Goal: Task Accomplishment & Management: Manage account settings

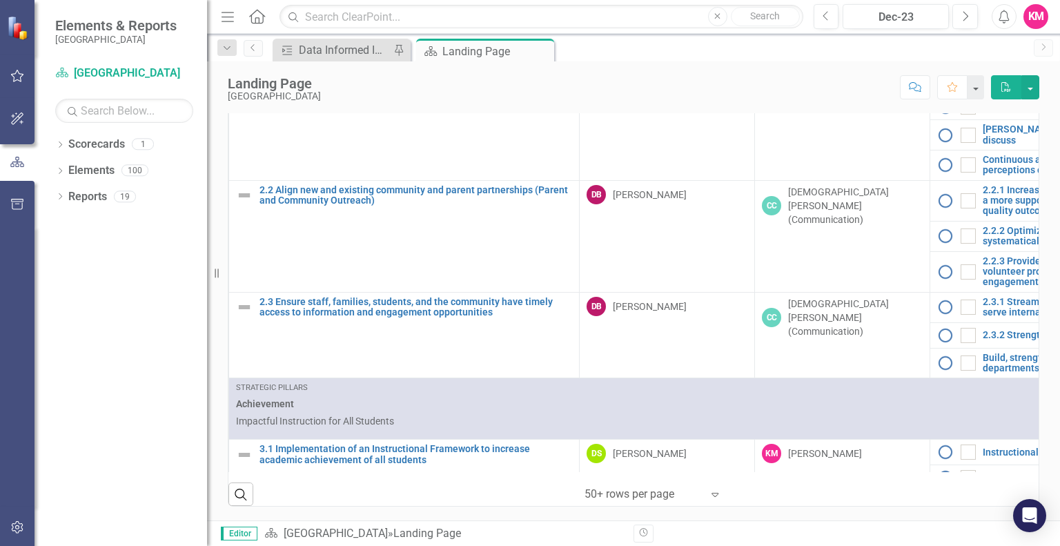
scroll to position [690, 0]
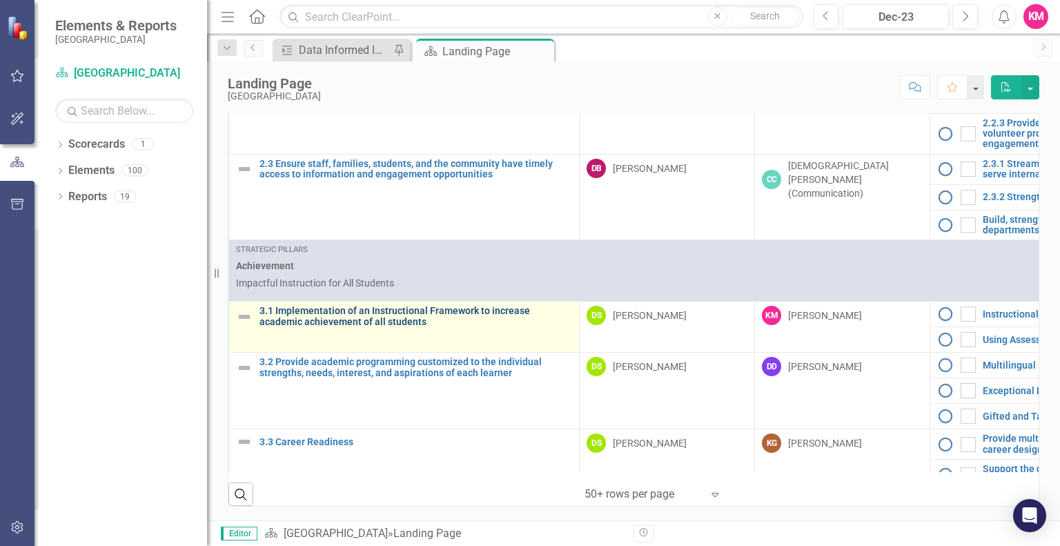
click at [362, 317] on link "3.1 Implementation of an Instructional Framework to increase academic achieveme…" at bounding box center [416, 316] width 313 height 21
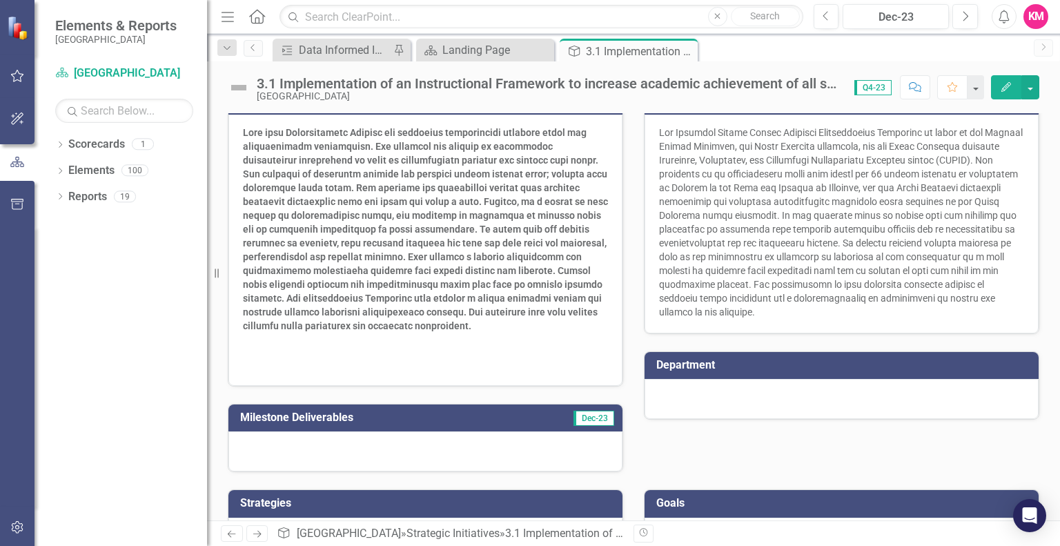
scroll to position [315, 0]
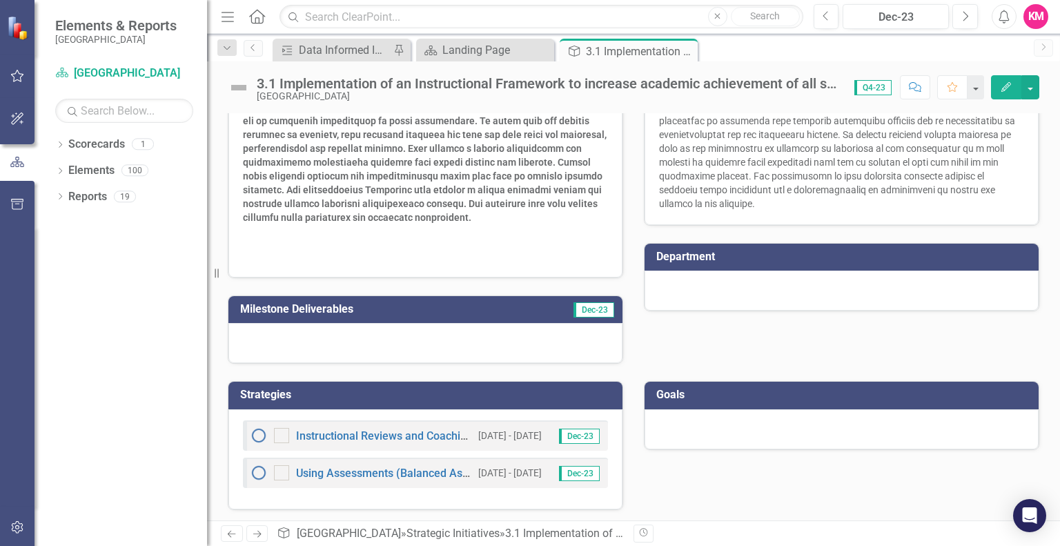
click at [388, 340] on div at bounding box center [425, 343] width 394 height 40
click at [254, 49] on icon "Previous" at bounding box center [253, 47] width 11 height 8
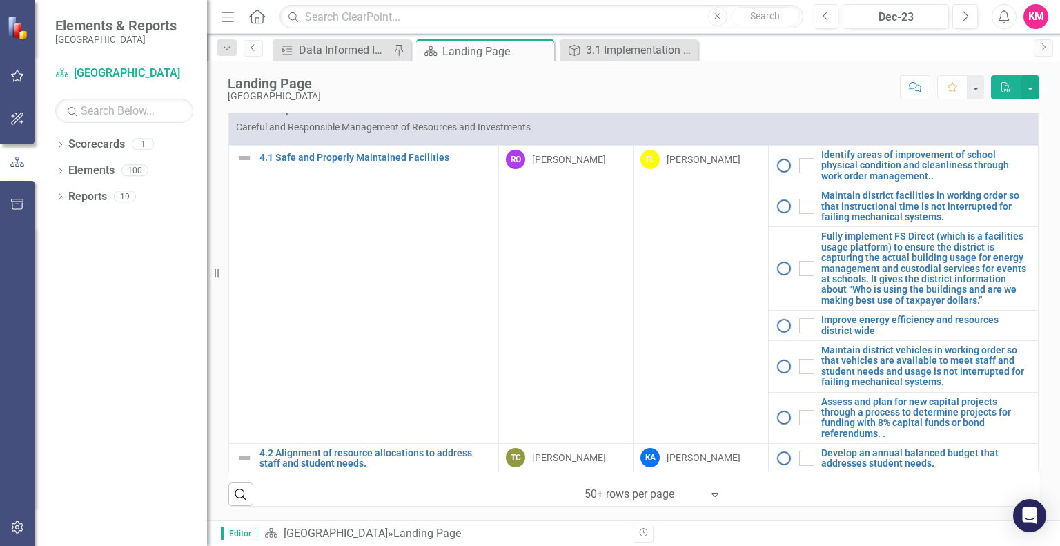
scroll to position [1590, 0]
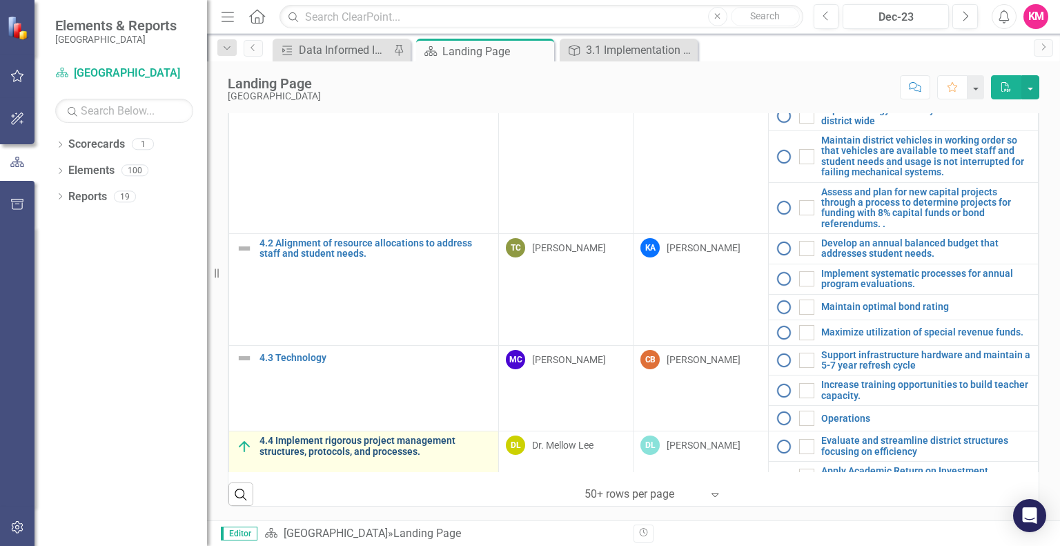
click at [386, 435] on link "4.4 Implement rigorous project management structures, protocols, and processes." at bounding box center [376, 445] width 232 height 21
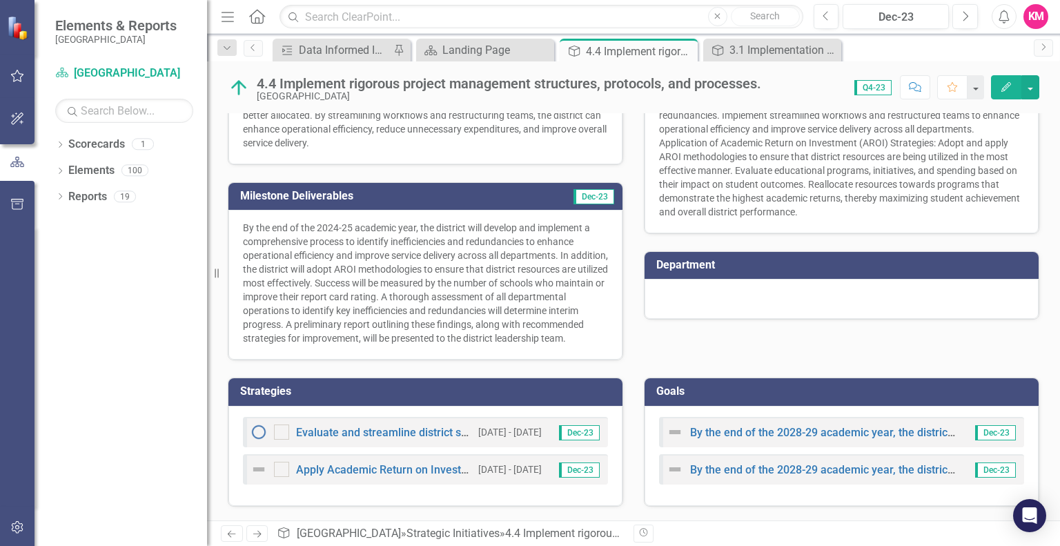
scroll to position [284, 0]
drag, startPoint x: 851, startPoint y: 513, endPoint x: 389, endPoint y: 331, distance: 497.0
click at [393, 331] on div "Owner DL [PERSON_NAME] Sponsors DL Dr. Mellow Lee Attachments Word Sample file.…" at bounding box center [633, 170] width 853 height 699
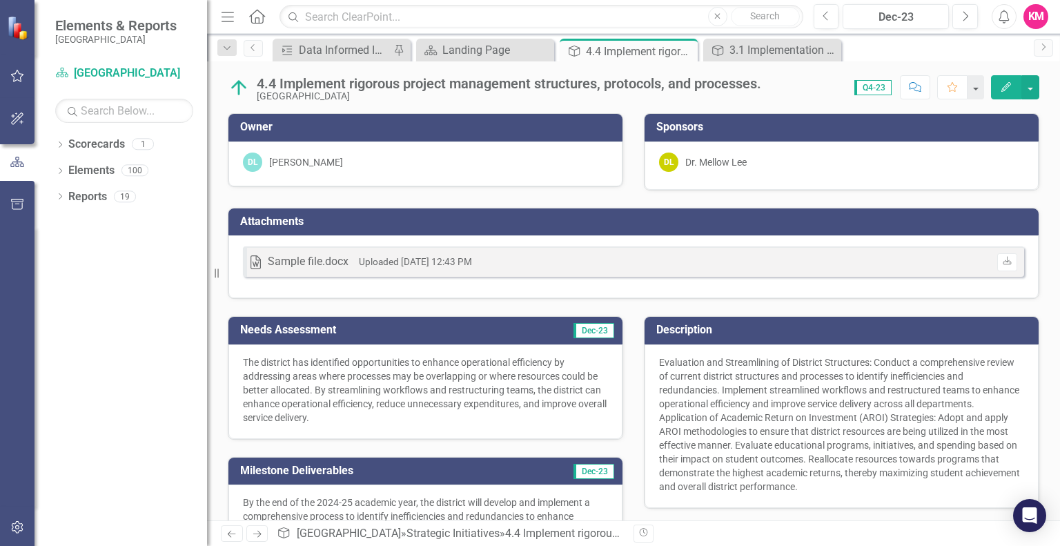
scroll to position [276, 0]
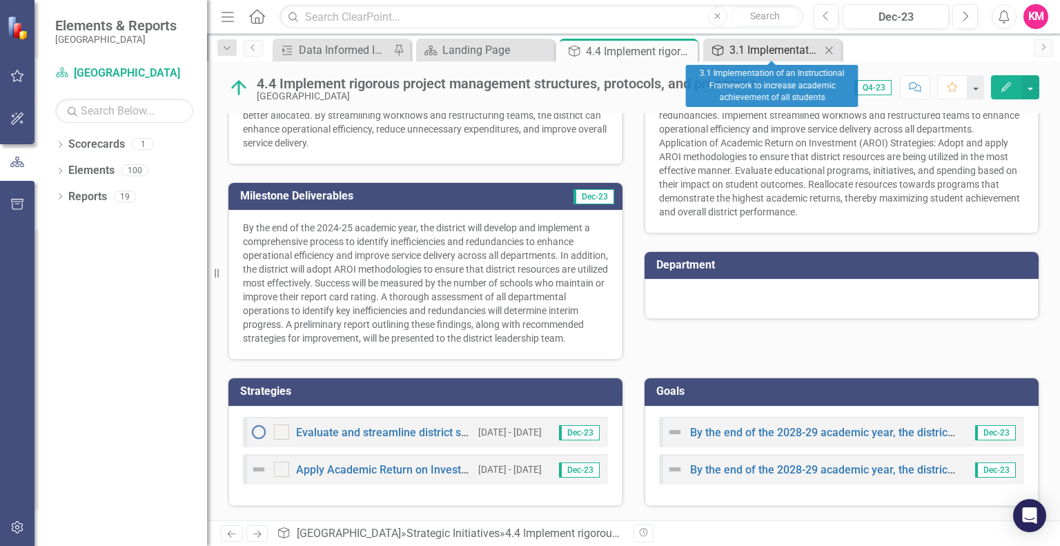
click at [767, 46] on div "3.1 Implementation of an Instructional Framework to increase academic achieveme…" at bounding box center [775, 49] width 91 height 17
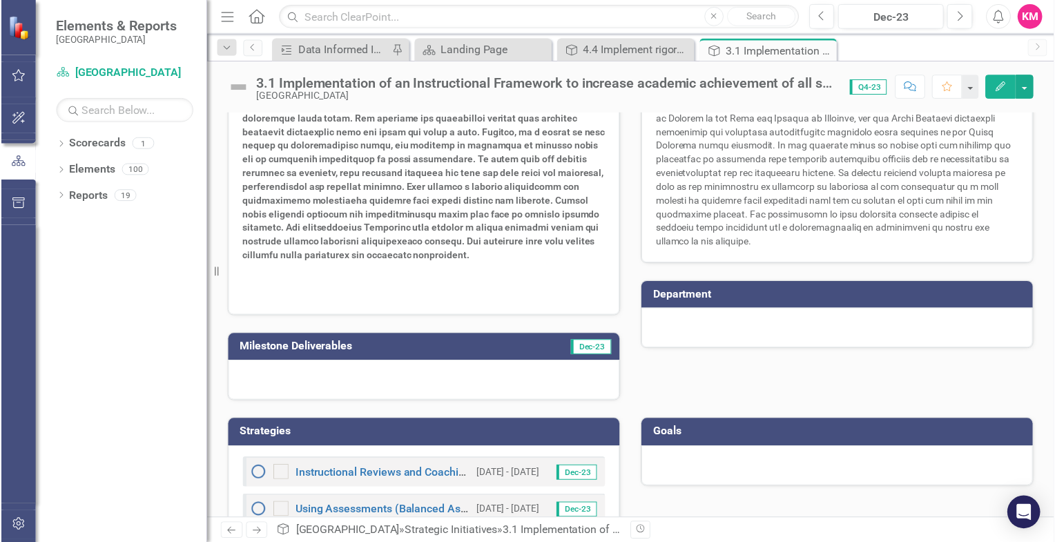
scroll to position [315, 0]
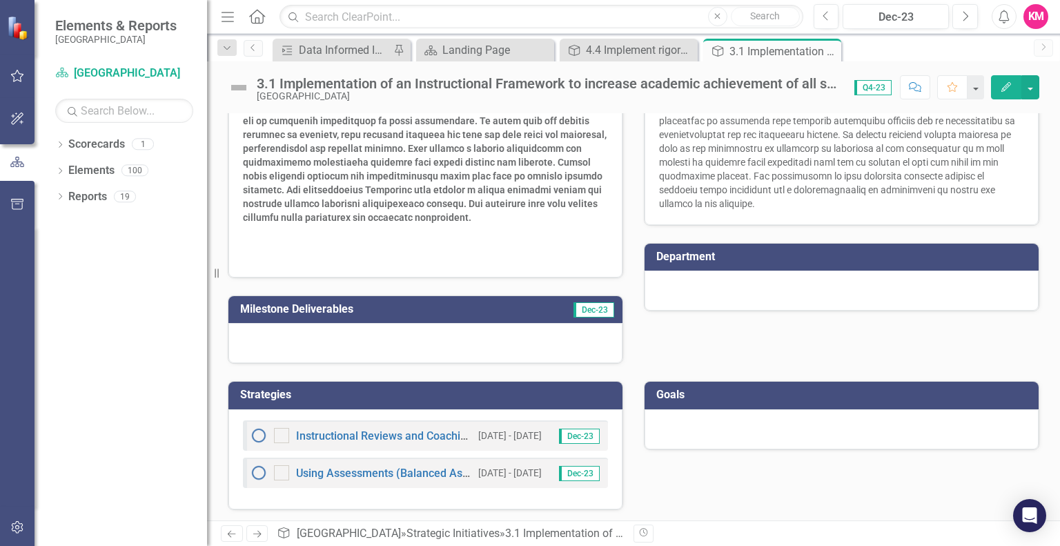
click at [326, 339] on div at bounding box center [425, 343] width 394 height 40
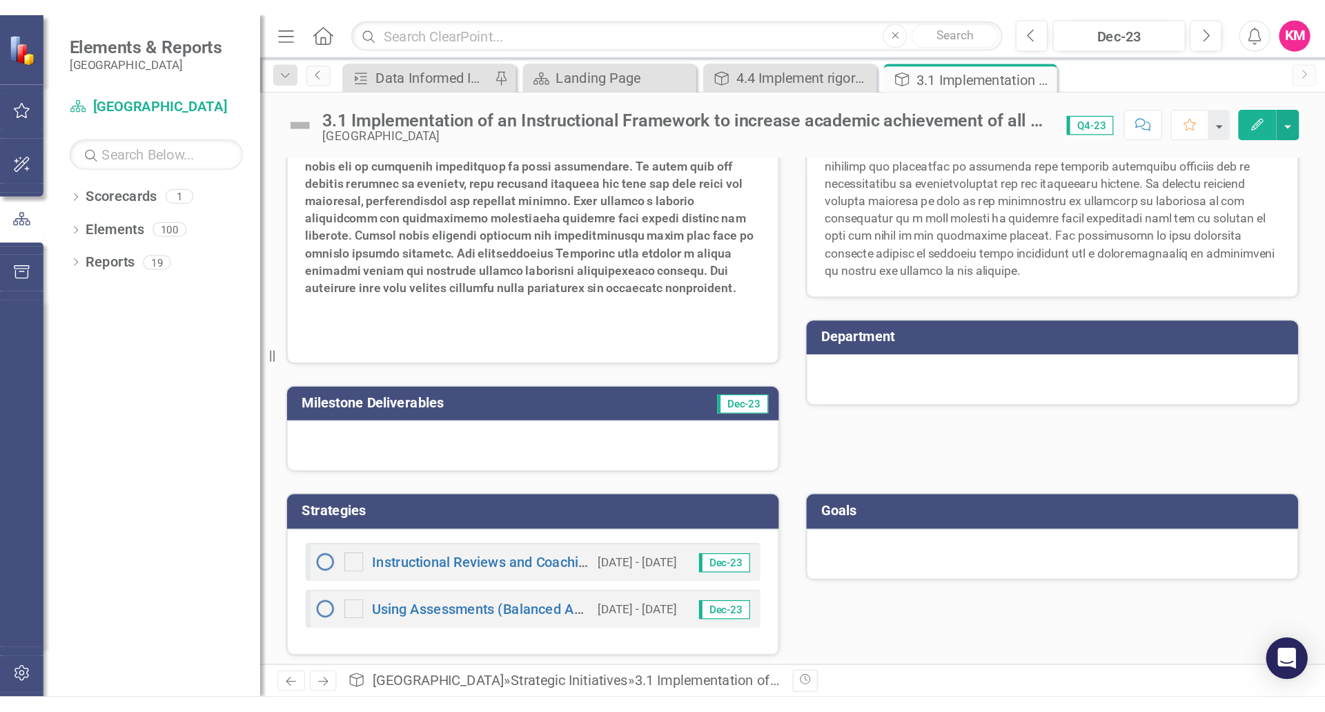
scroll to position [98, 0]
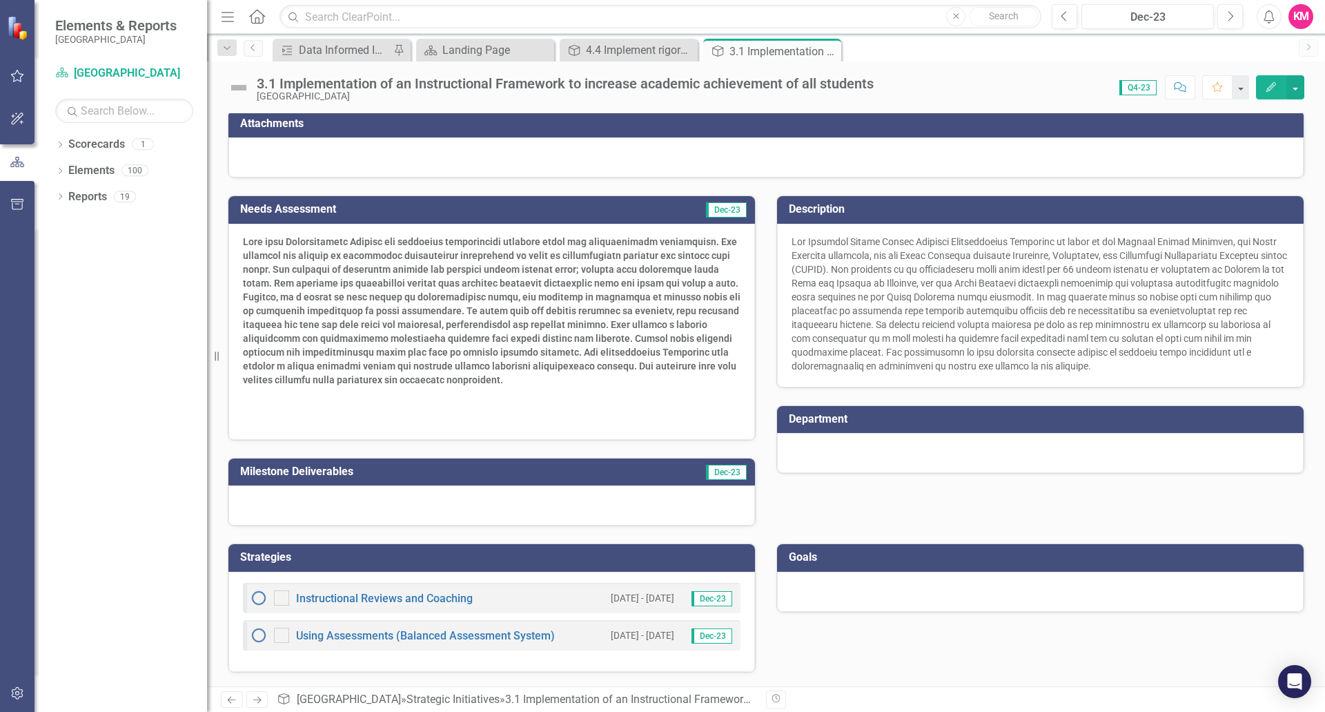
click at [258, 507] on div at bounding box center [491, 505] width 527 height 40
click at [261, 507] on div at bounding box center [491, 505] width 527 height 40
click at [262, 507] on div at bounding box center [491, 505] width 527 height 40
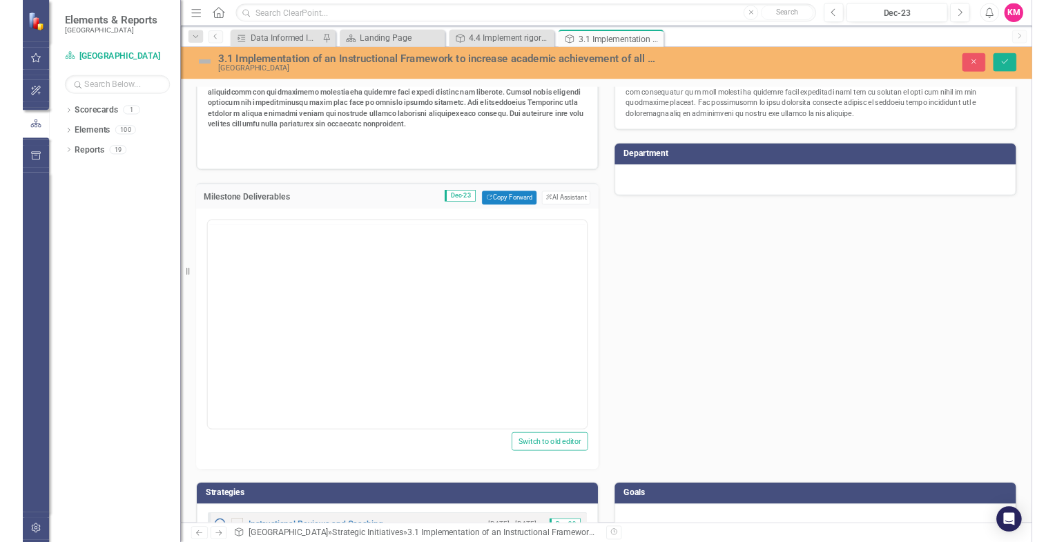
scroll to position [0, 0]
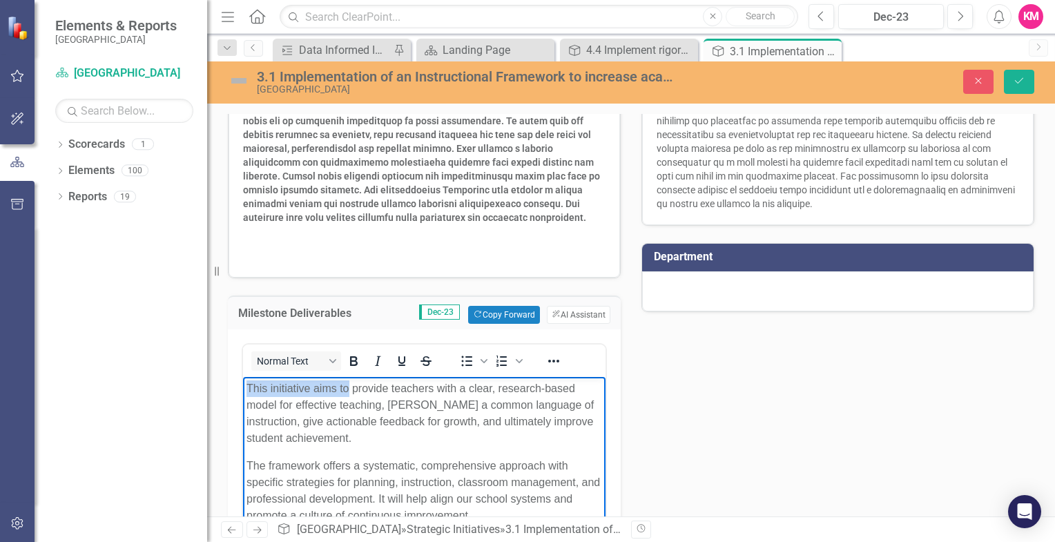
drag, startPoint x: 349, startPoint y: 388, endPoint x: 237, endPoint y: 380, distance: 112.1
click at [243, 380] on html "This initiative aims to provide teachers with a clear, research-based model for…" at bounding box center [424, 480] width 362 height 207
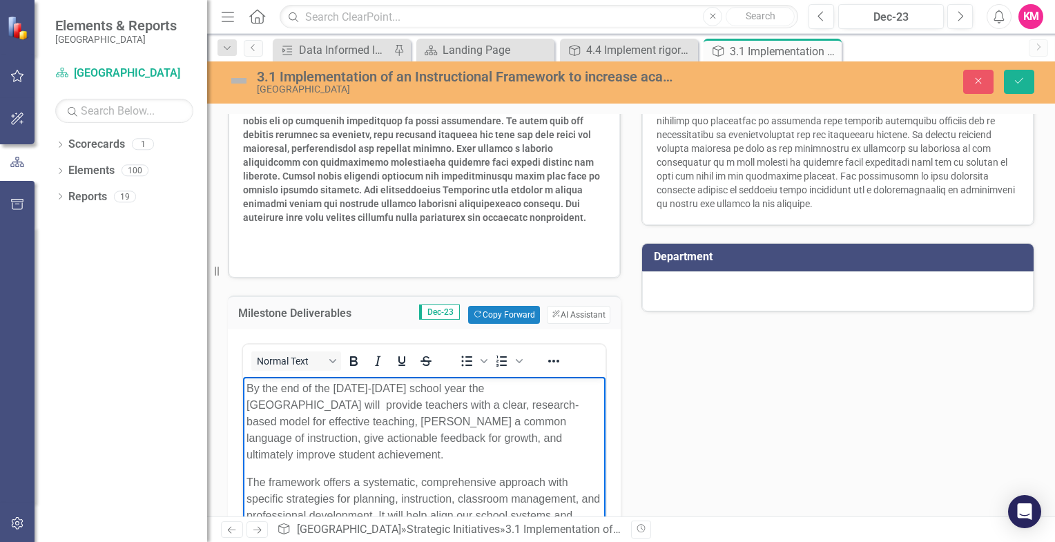
click at [337, 419] on p "By the end of the [DATE]-[DATE] school year the [GEOGRAPHIC_DATA] will provide …" at bounding box center [423, 421] width 355 height 83
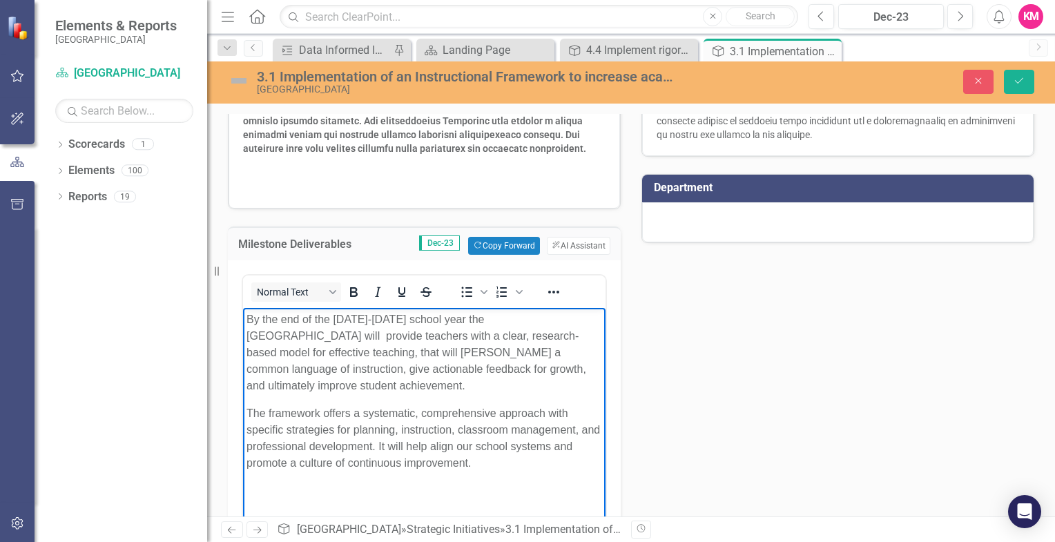
click at [266, 413] on p "The framework offers a systematic, comprehensive approach with specific strateg…" at bounding box center [423, 438] width 355 height 66
click at [464, 130] on strong at bounding box center [423, 52] width 360 height 204
drag, startPoint x: 395, startPoint y: 460, endPoint x: 349, endPoint y: 460, distance: 45.6
click at [349, 460] on p "The BCSD framework offers a systematic, comprehensive approach with specific st…" at bounding box center [423, 438] width 355 height 66
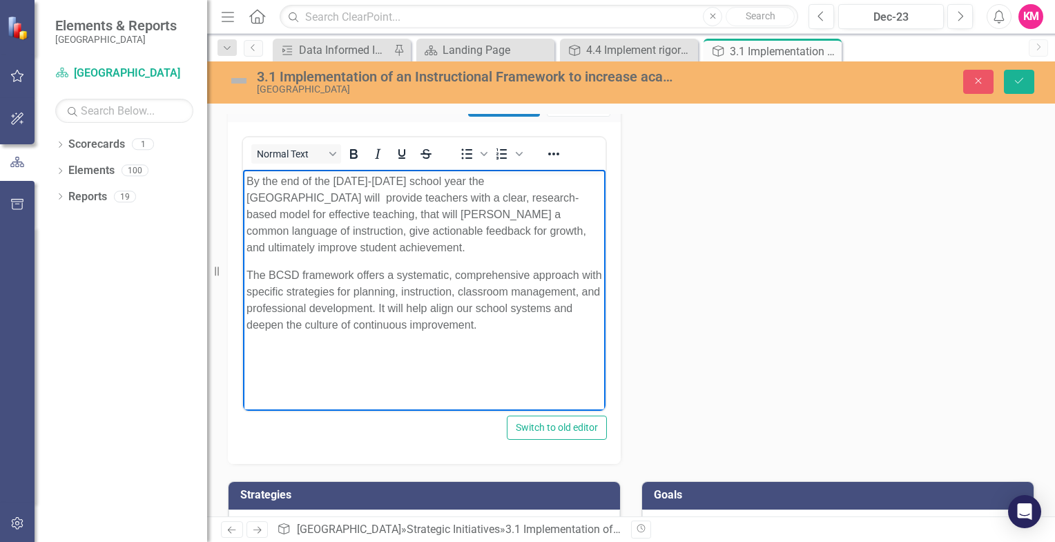
scroll to position [630, 0]
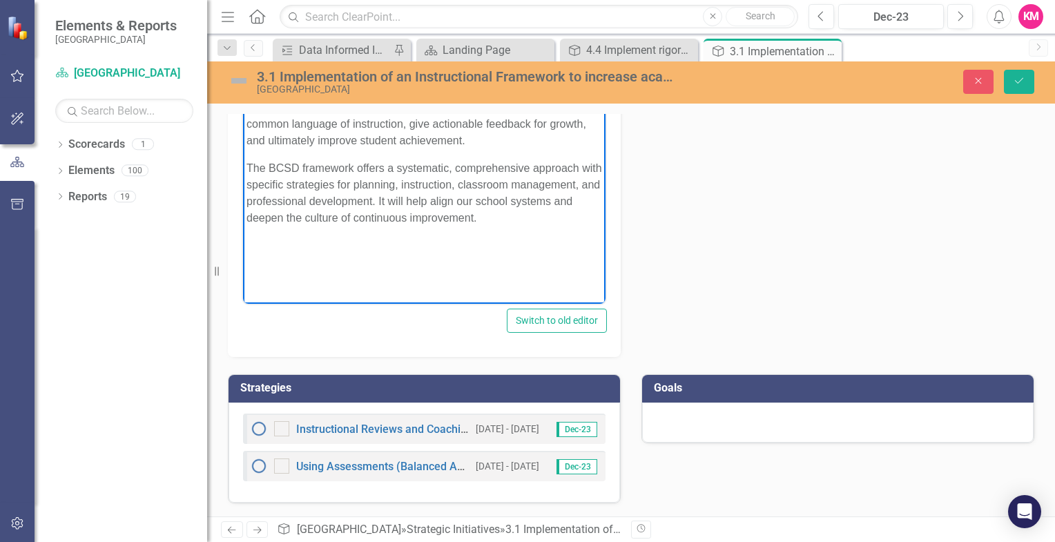
click at [740, 289] on div "Needs Assessment Dec-23 Milestone Deliverables Dec-23 Copy Forward Copy Forward…" at bounding box center [630, 2] width 827 height 710
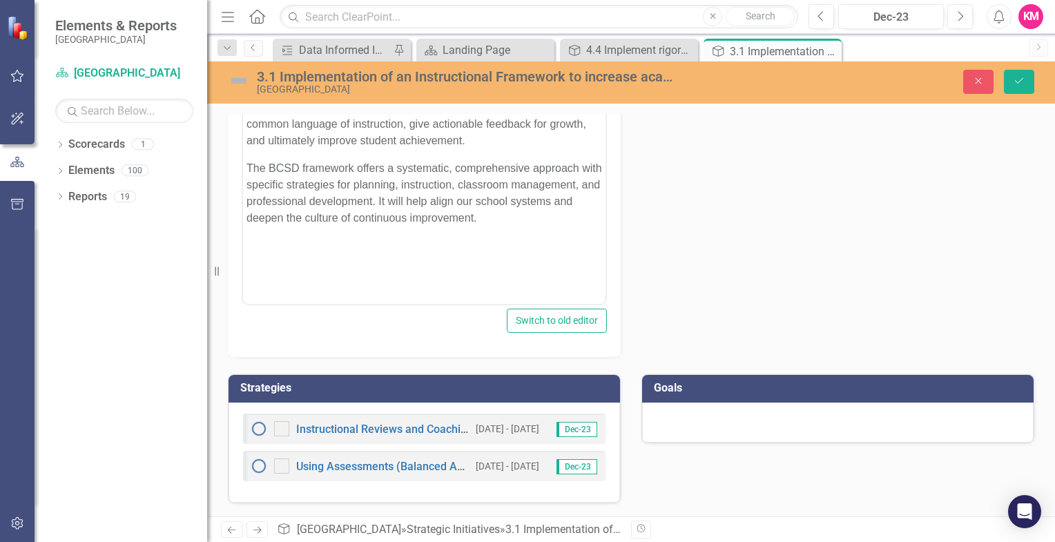
scroll to position [423, 0]
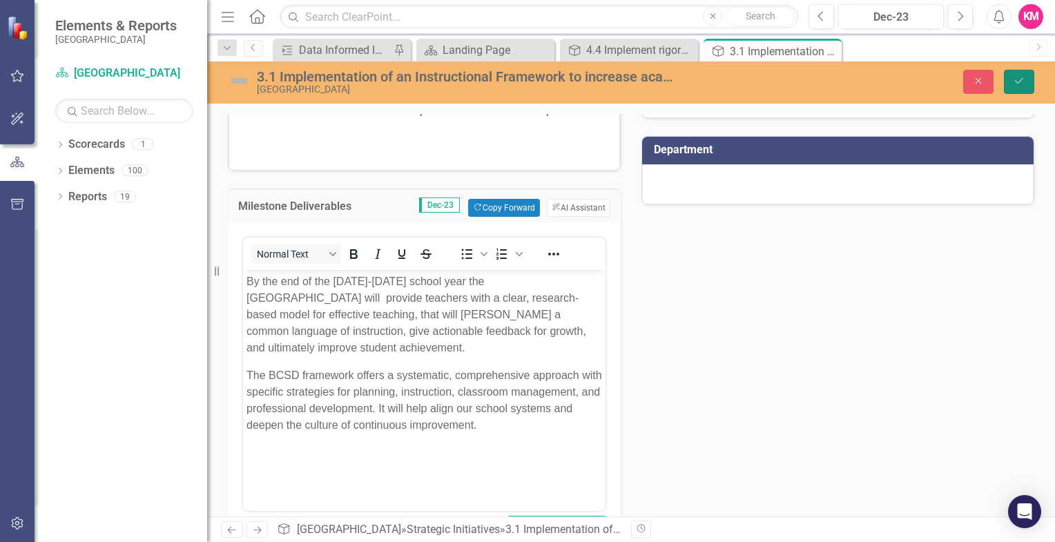
click at [1017, 84] on icon "Save" at bounding box center [1018, 81] width 12 height 10
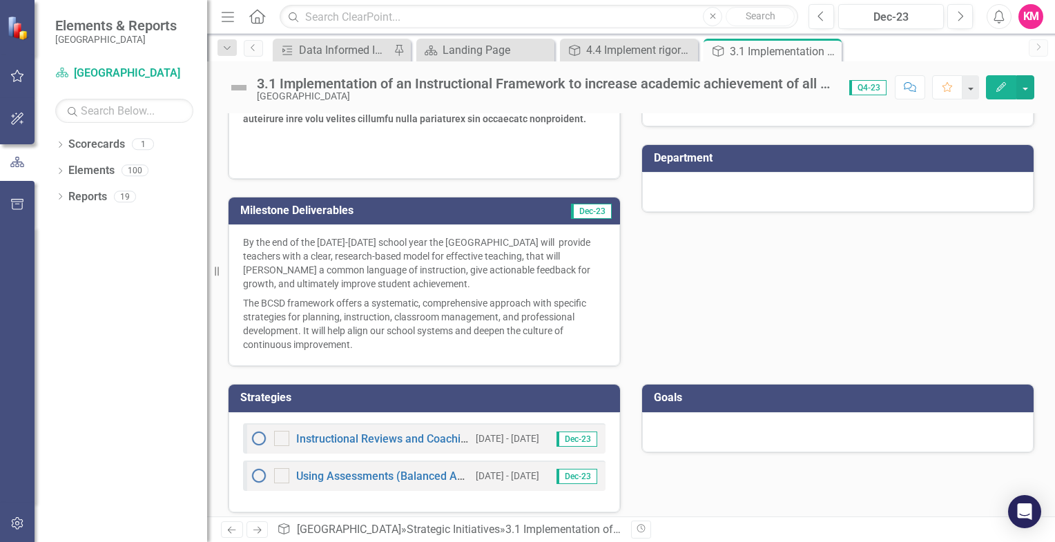
scroll to position [424, 0]
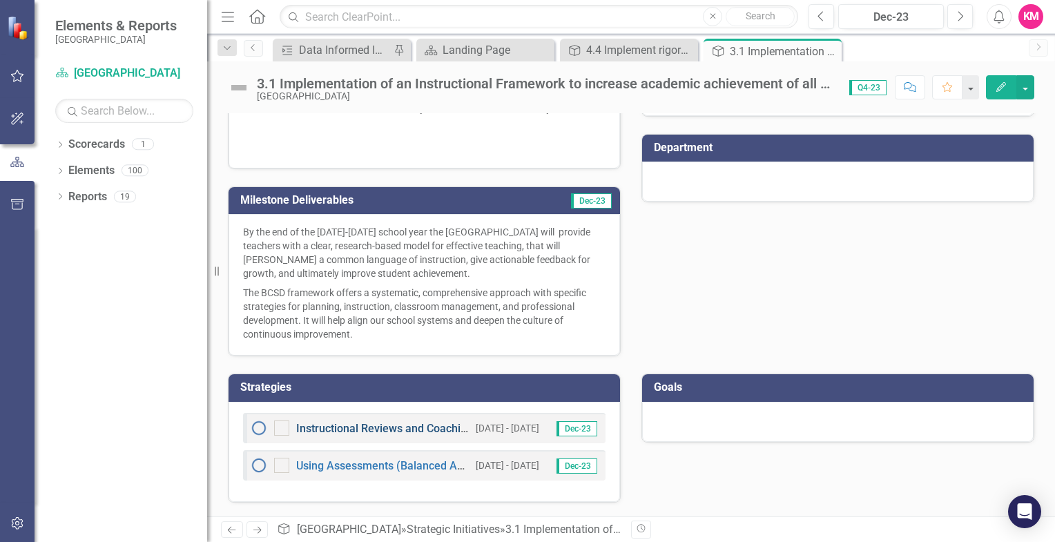
click at [360, 431] on link "Instructional Reviews and Coaching" at bounding box center [384, 428] width 177 height 13
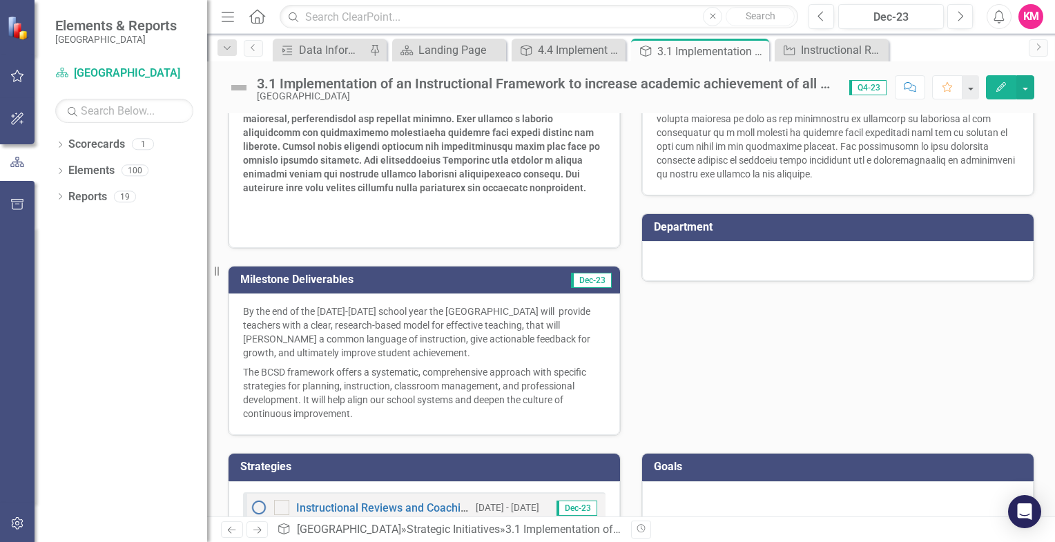
scroll to position [424, 0]
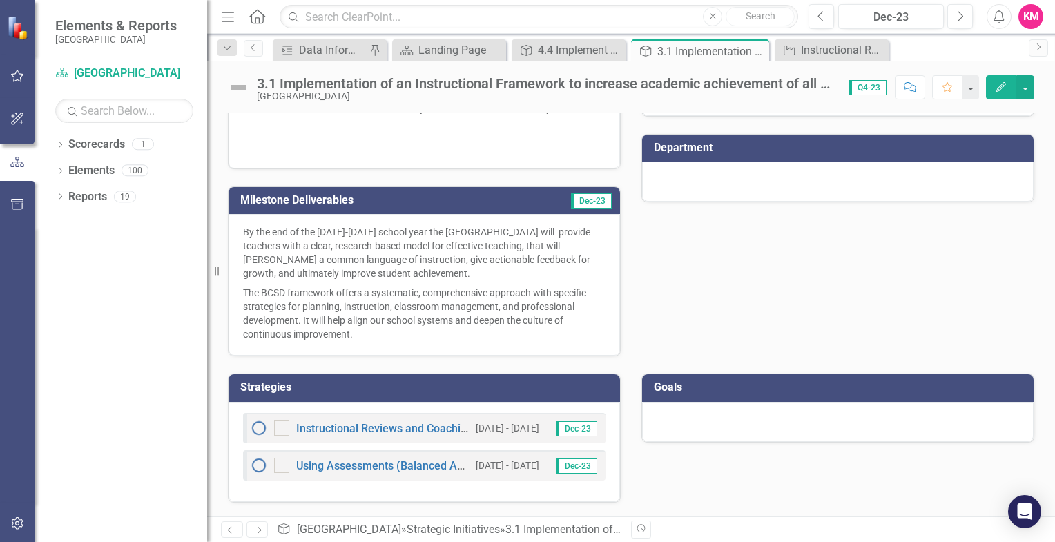
click at [719, 424] on div at bounding box center [837, 422] width 391 height 40
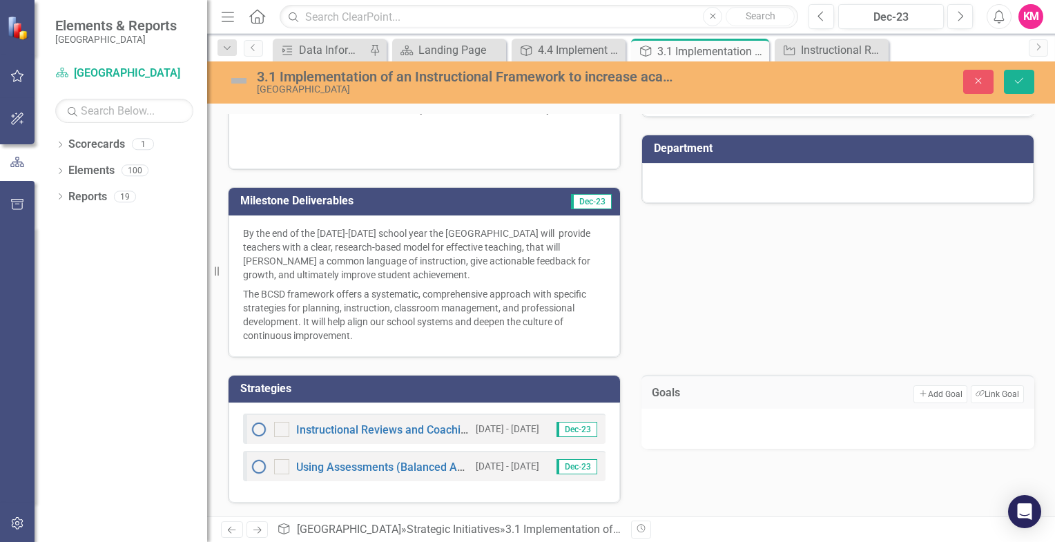
click at [719, 424] on div at bounding box center [837, 429] width 393 height 40
click at [1021, 84] on icon "Save" at bounding box center [1018, 81] width 12 height 10
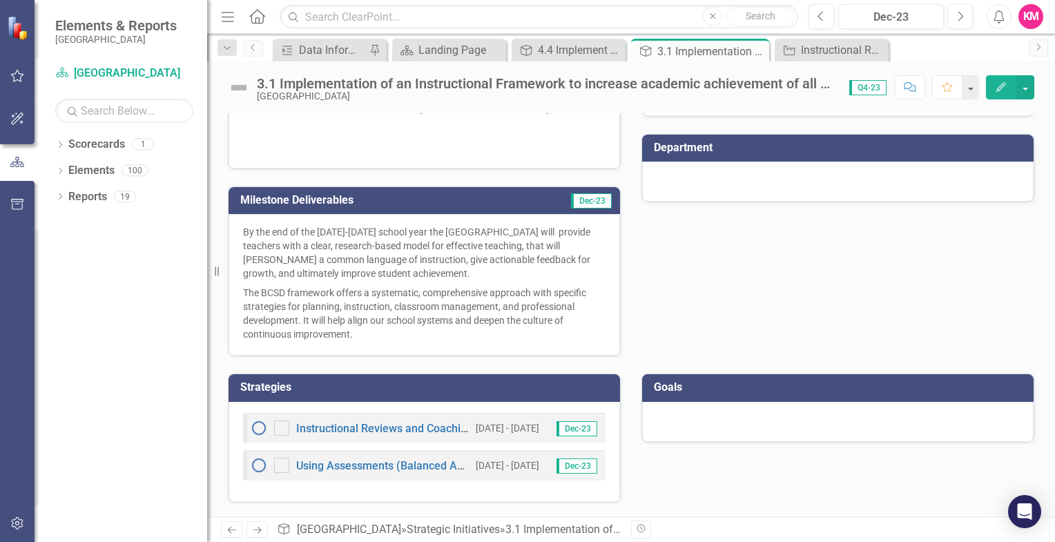
scroll to position [148, 0]
